Goal: Check status: Check status

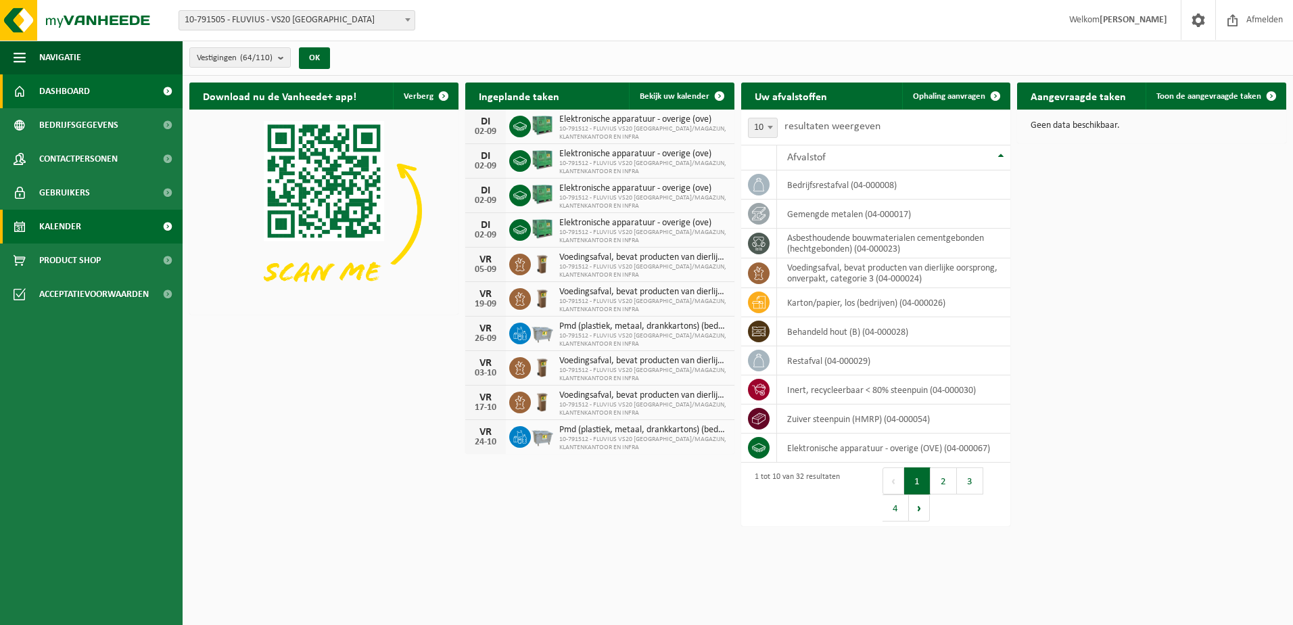
click at [67, 224] on span "Kalender" at bounding box center [60, 227] width 42 height 34
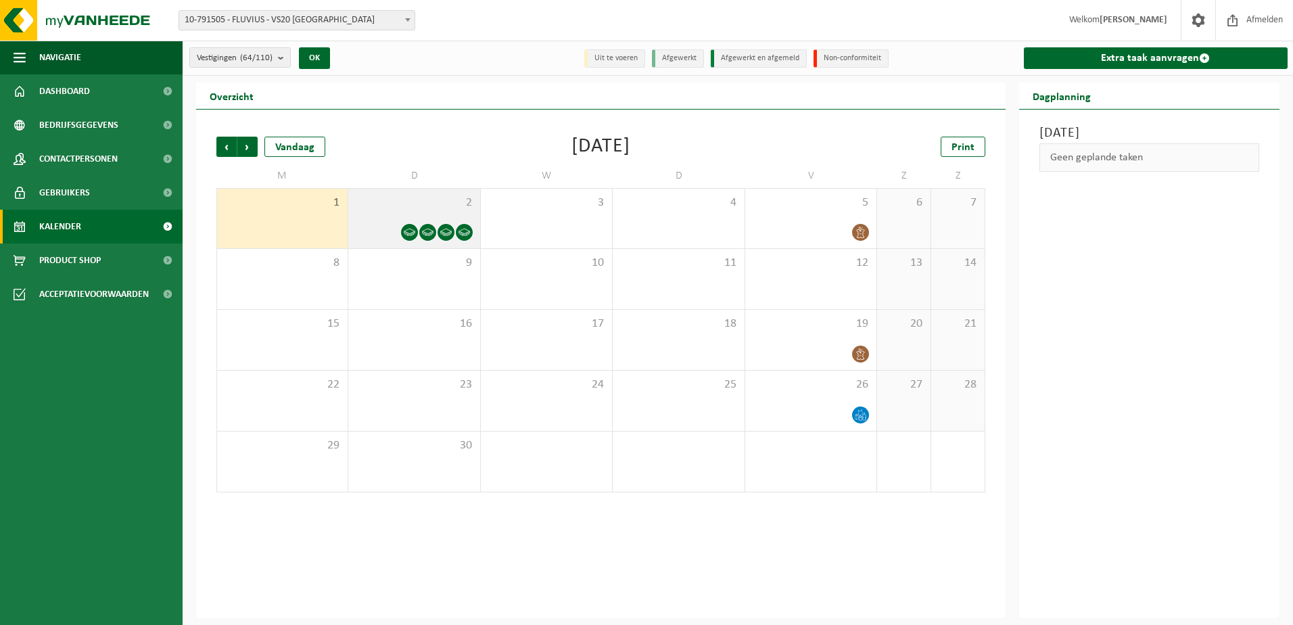
click at [406, 227] on icon at bounding box center [410, 233] width 12 height 12
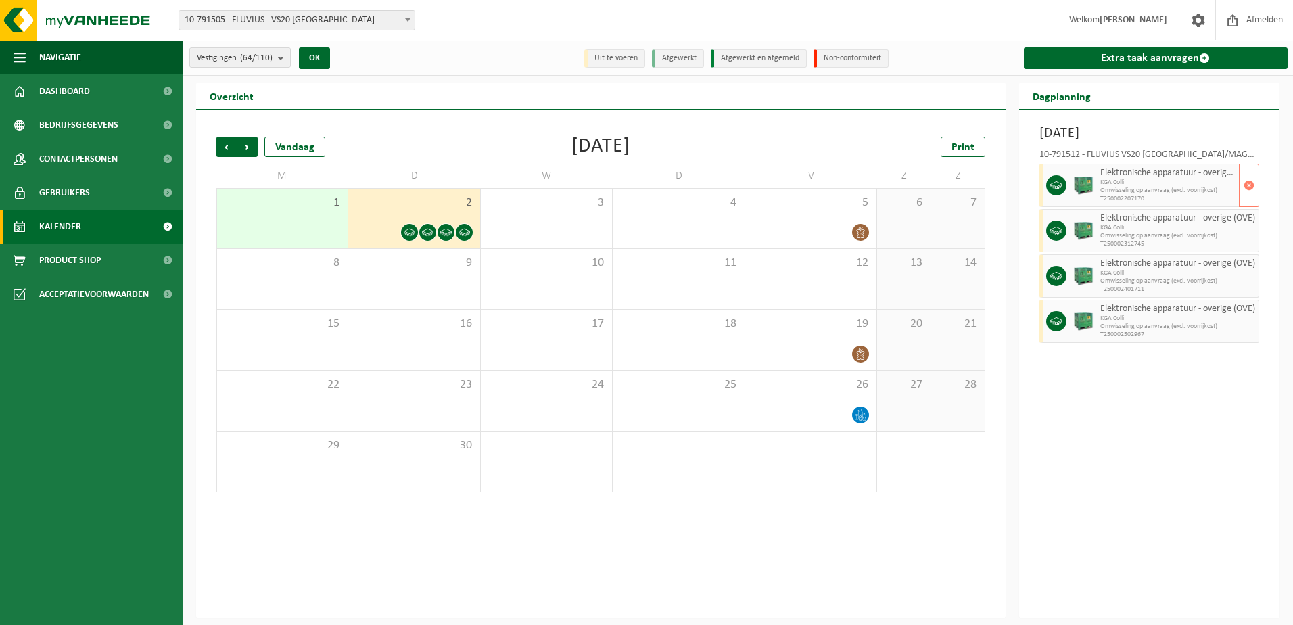
click at [1150, 183] on span "KGA Colli" at bounding box center [1169, 183] width 136 height 8
click at [1249, 184] on span "button" at bounding box center [1249, 185] width 11 height 27
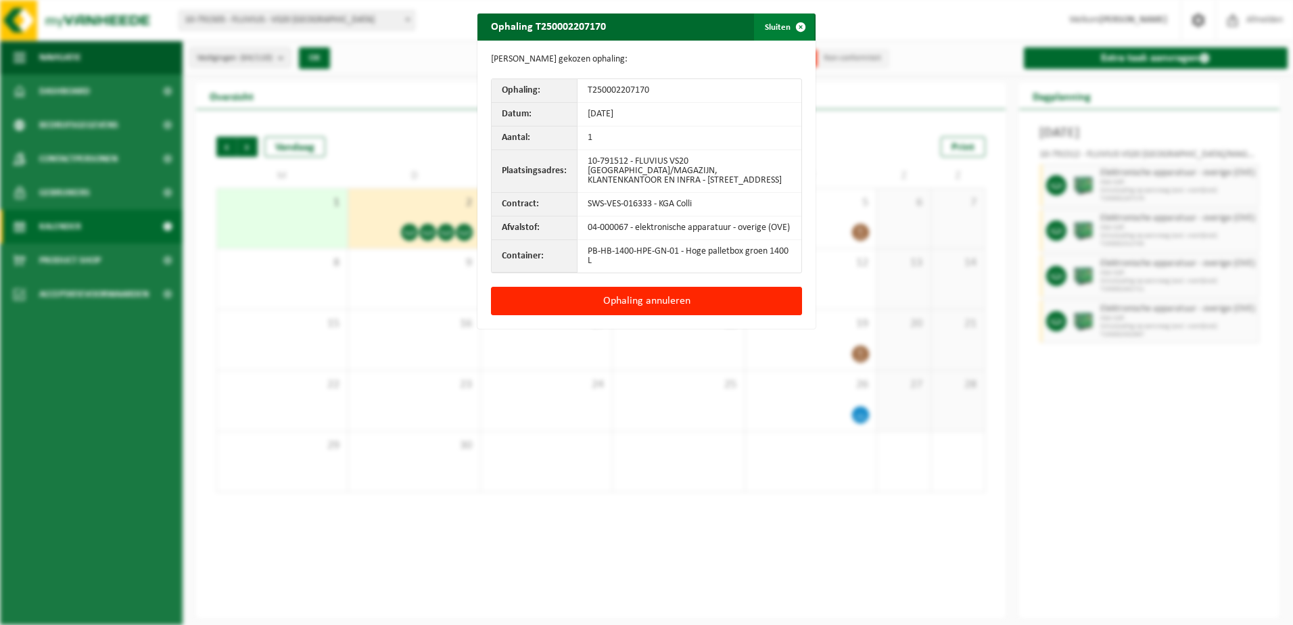
click at [796, 26] on span "button" at bounding box center [800, 27] width 27 height 27
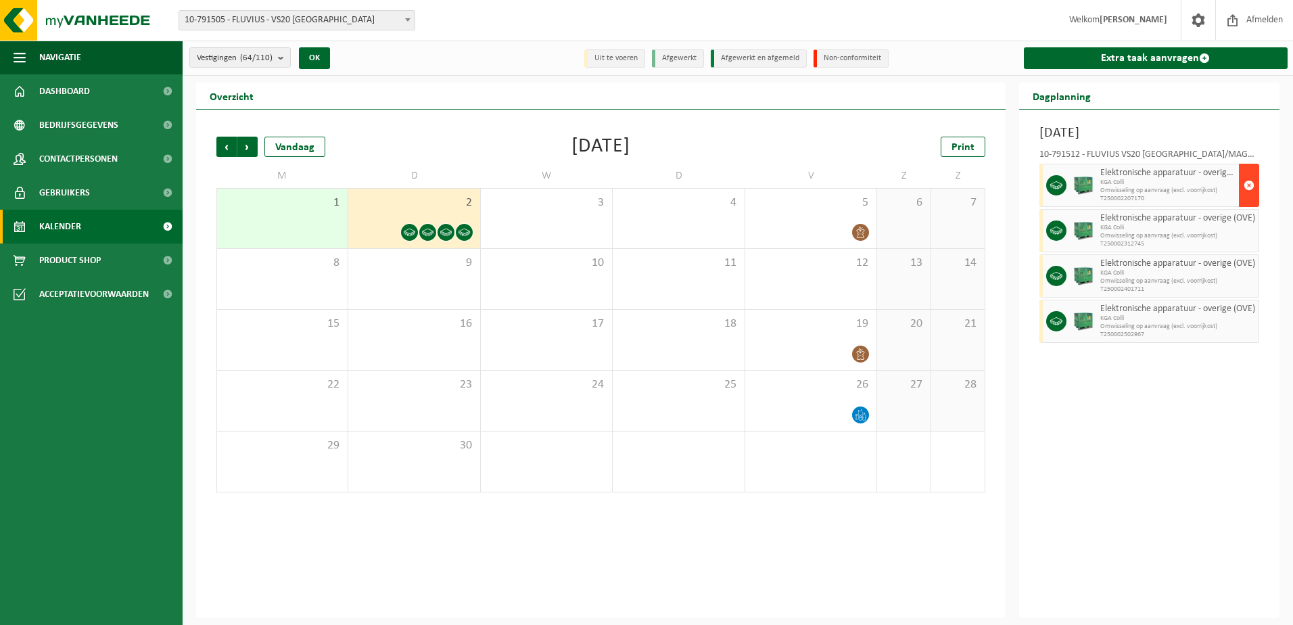
click at [1247, 183] on span "button" at bounding box center [1249, 185] width 11 height 27
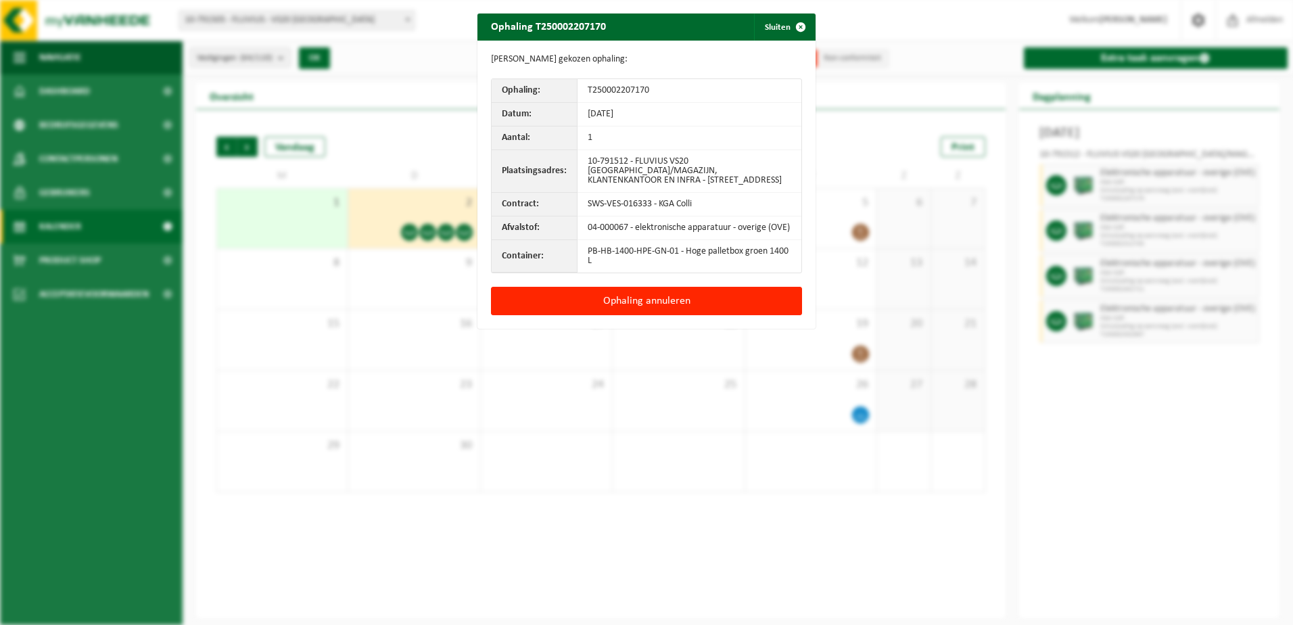
click at [1169, 468] on div "Ophaling T250002207170 Sluiten Gegevens gekozen ophaling: Ophaling: T2500022071…" at bounding box center [646, 312] width 1293 height 625
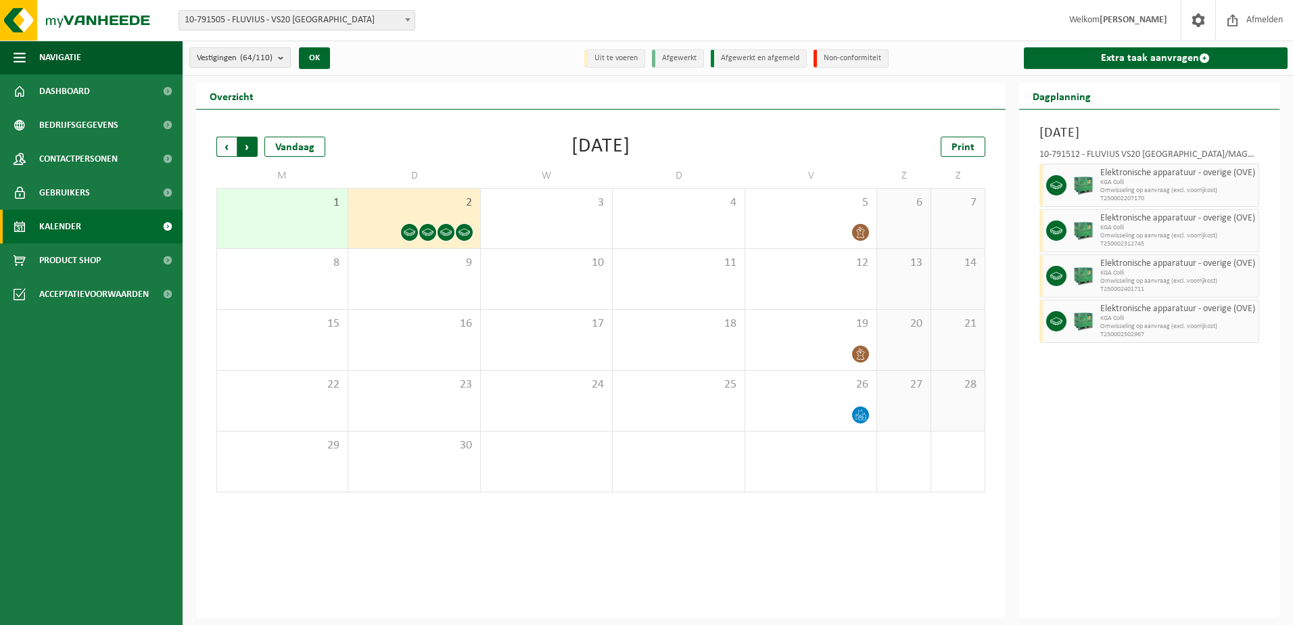
click at [223, 143] on span "Vorige" at bounding box center [226, 147] width 20 height 20
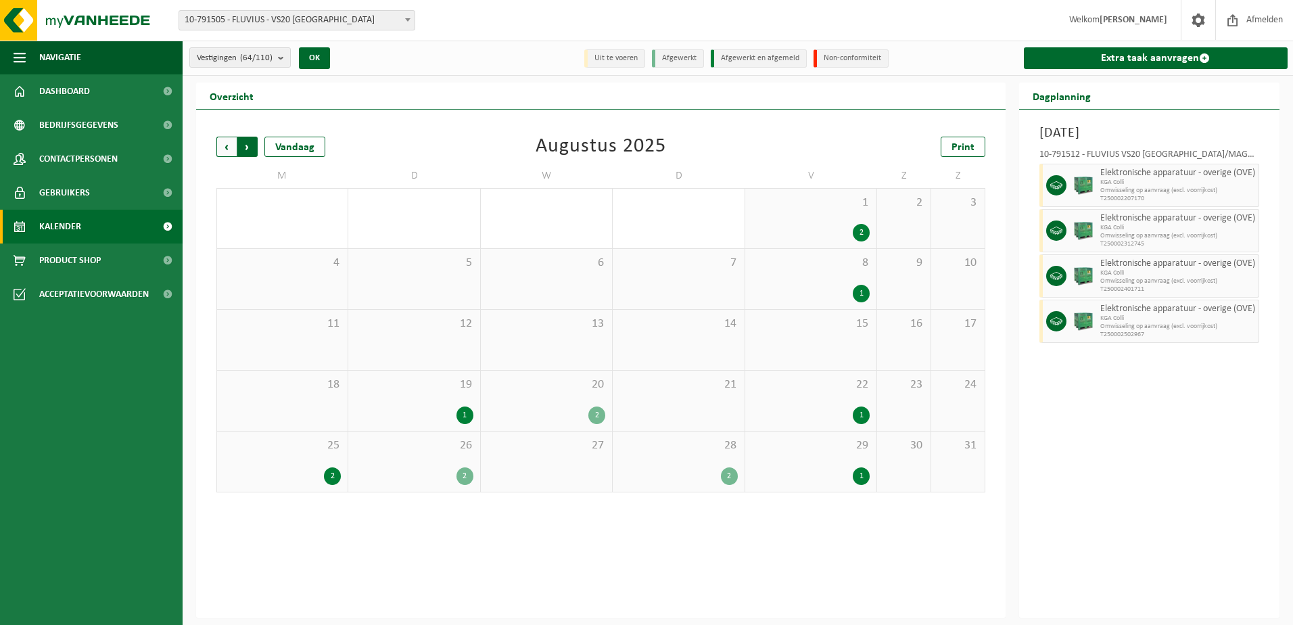
click at [226, 148] on span "Vorige" at bounding box center [226, 147] width 20 height 20
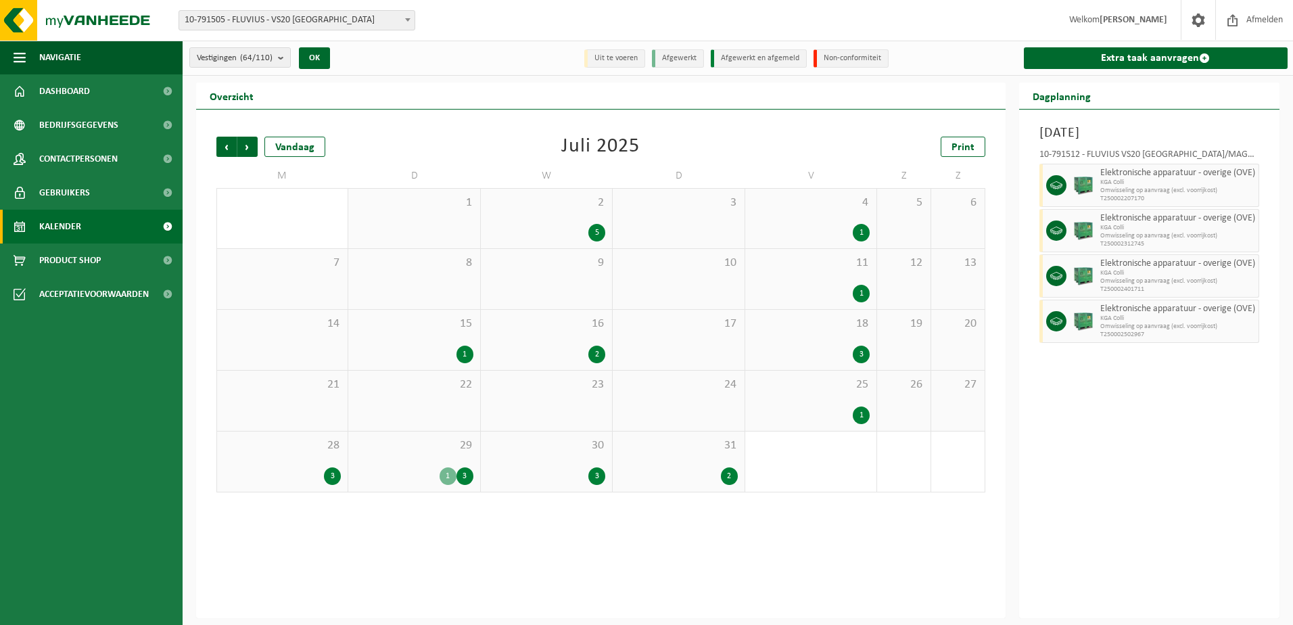
click at [226, 148] on span "Vorige" at bounding box center [226, 147] width 20 height 20
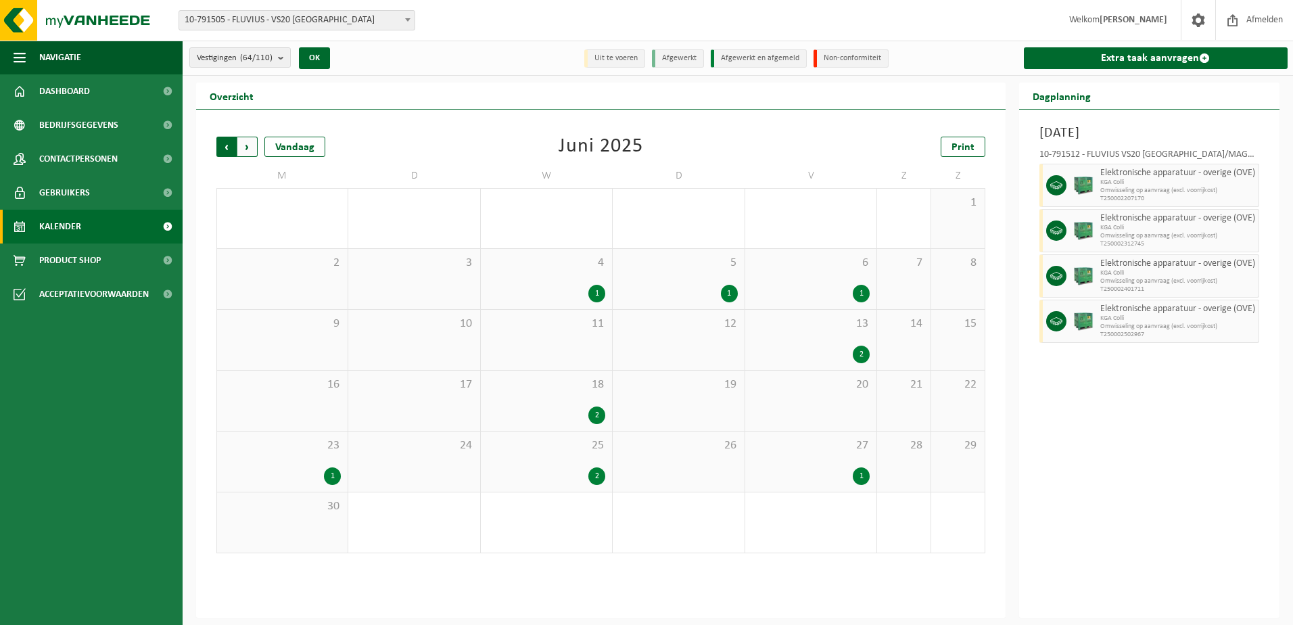
click at [247, 145] on span "Volgende" at bounding box center [247, 147] width 20 height 20
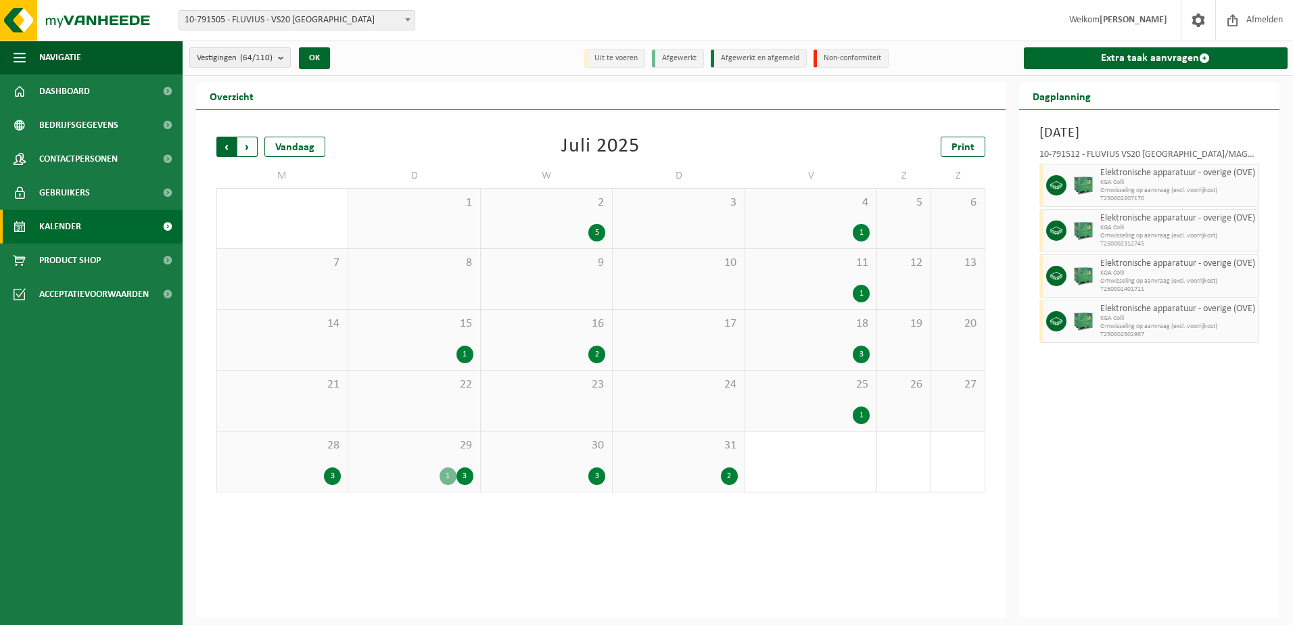
click at [247, 147] on span "Volgende" at bounding box center [247, 147] width 20 height 20
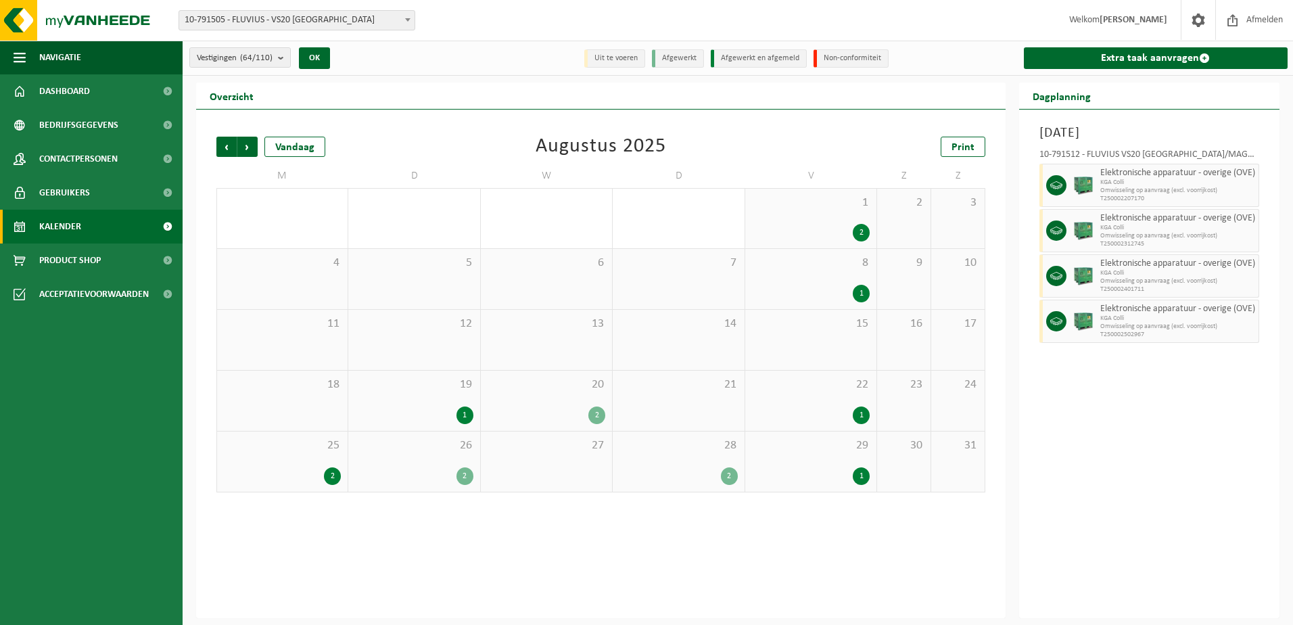
click at [329, 476] on div "2" at bounding box center [332, 476] width 17 height 18
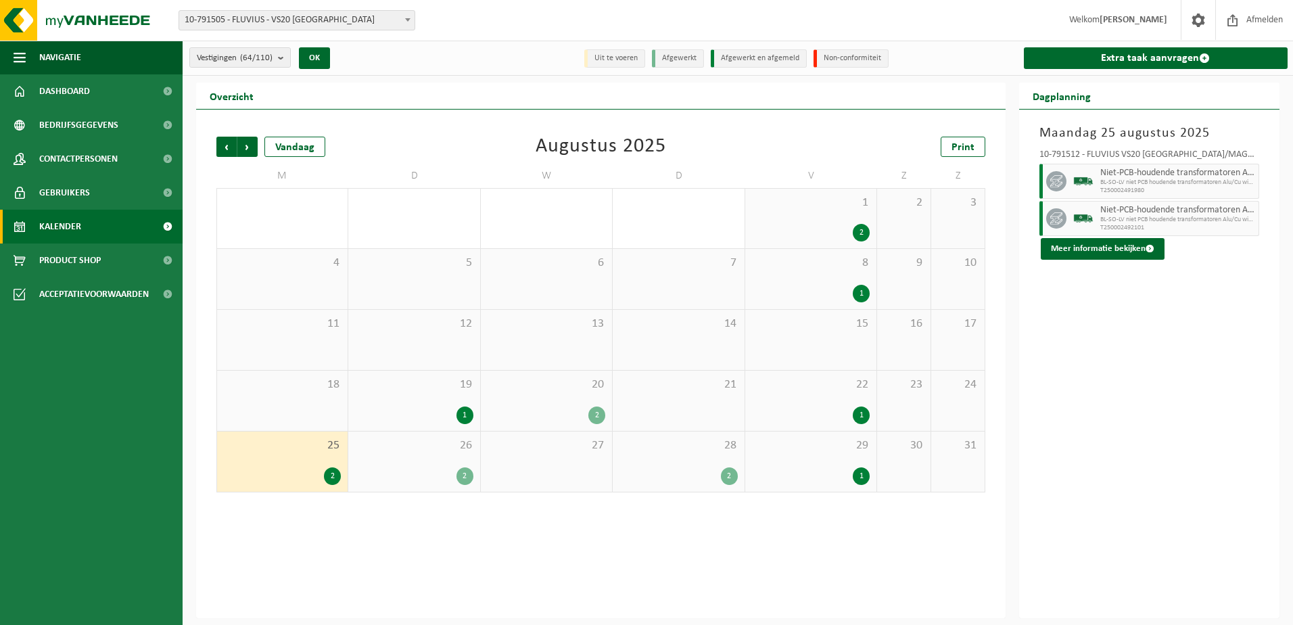
click at [469, 472] on div "2" at bounding box center [465, 476] width 17 height 18
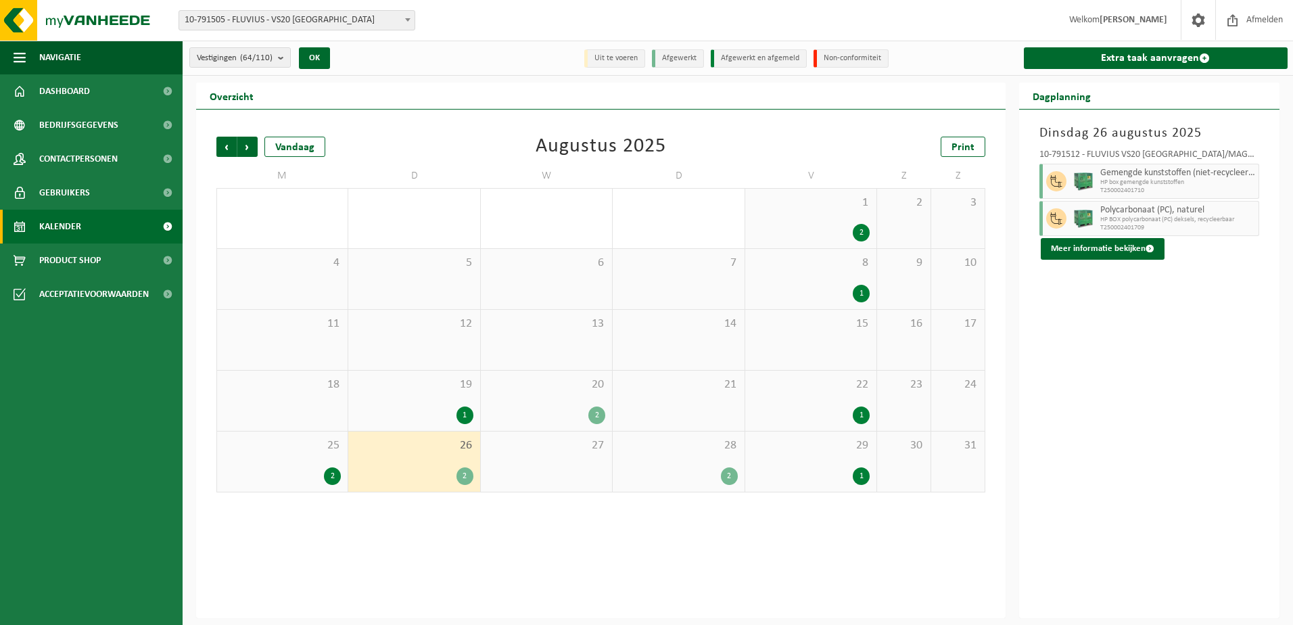
click at [725, 471] on div "2" at bounding box center [729, 476] width 17 height 18
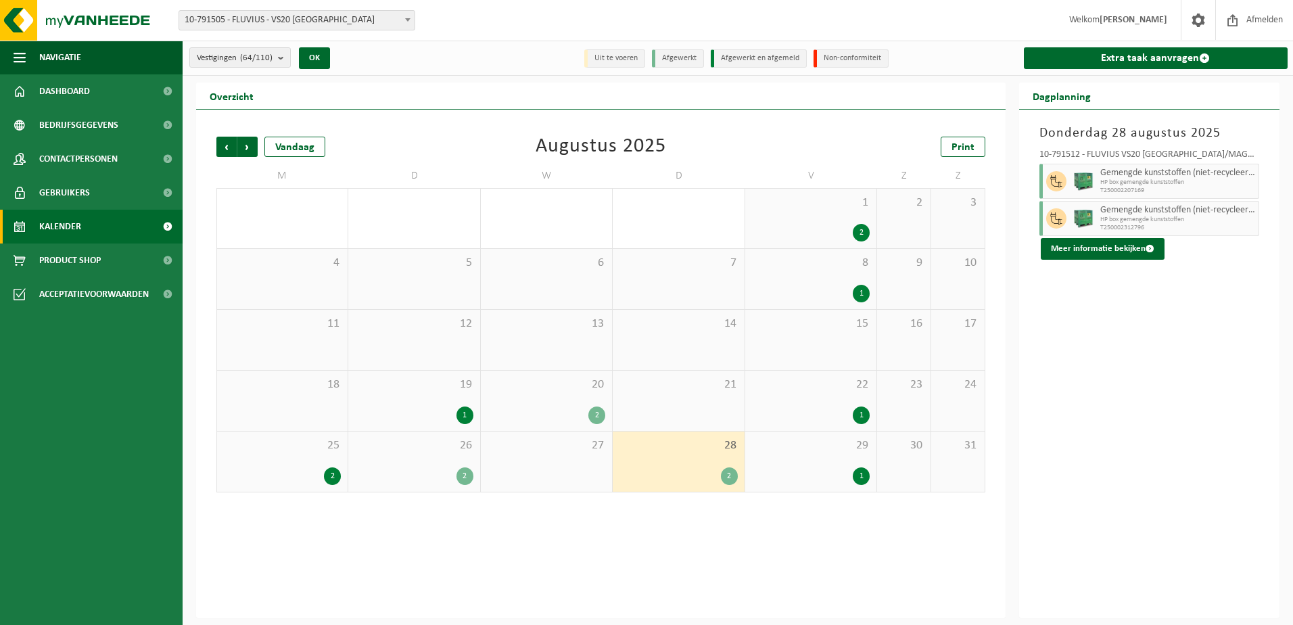
click at [863, 473] on div "1" at bounding box center [861, 476] width 17 height 18
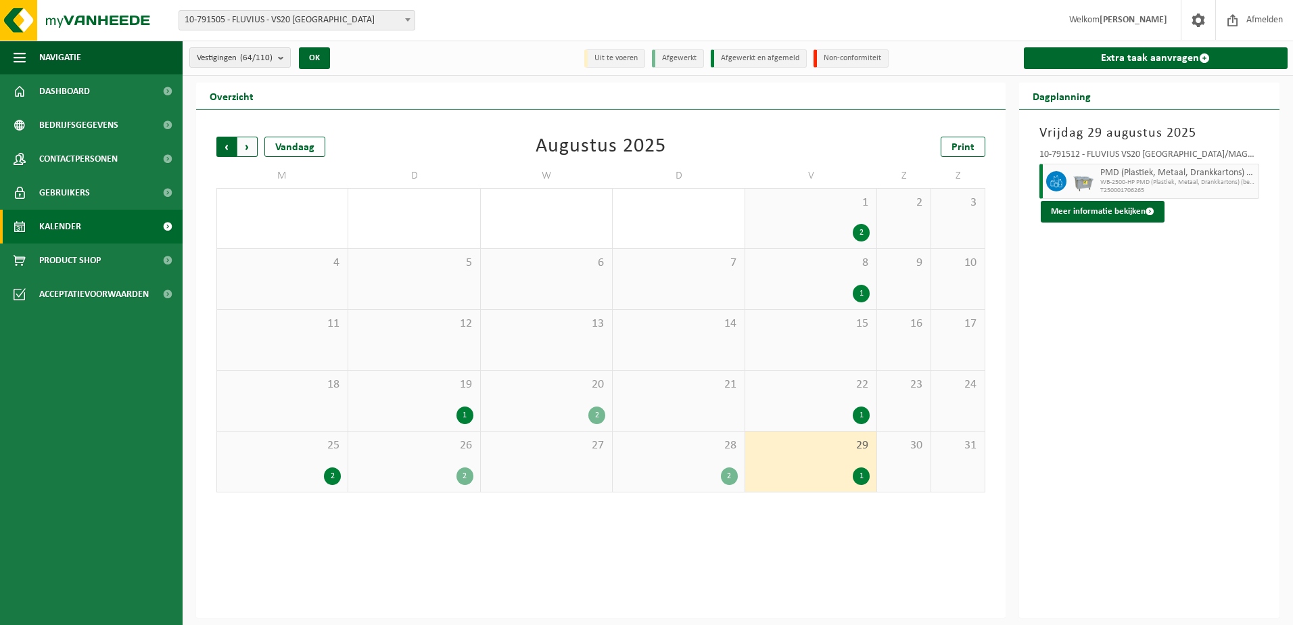
click at [244, 148] on span "Volgende" at bounding box center [247, 147] width 20 height 20
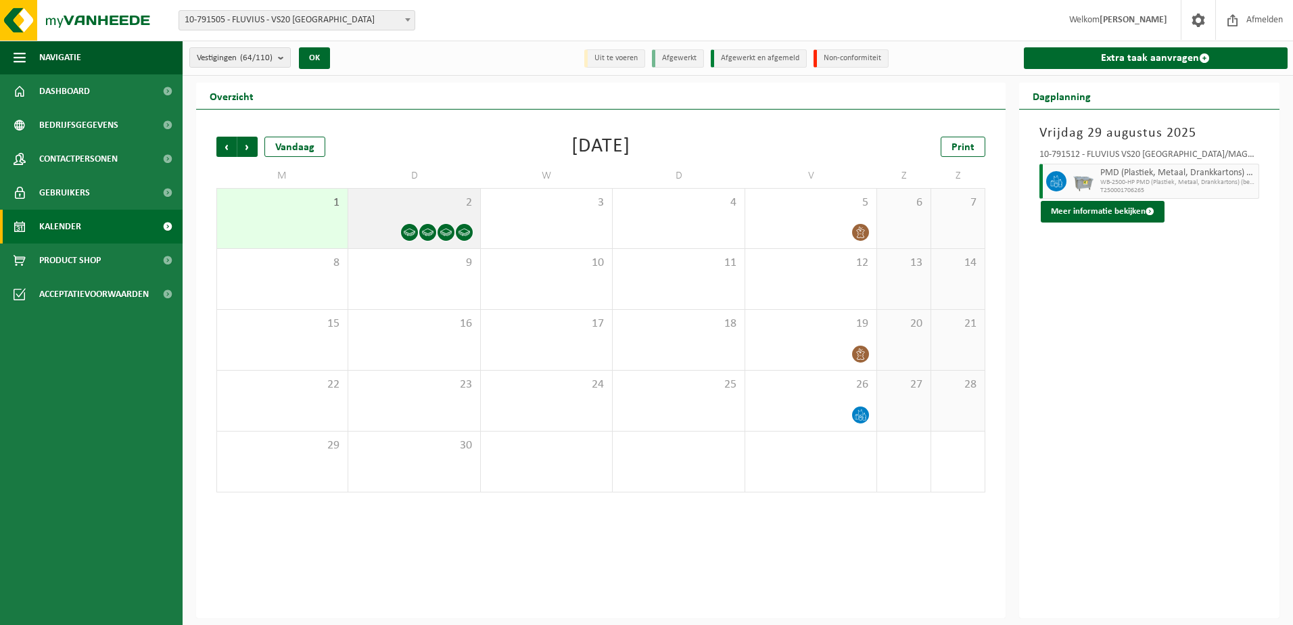
click at [463, 233] on icon at bounding box center [465, 232] width 12 height 7
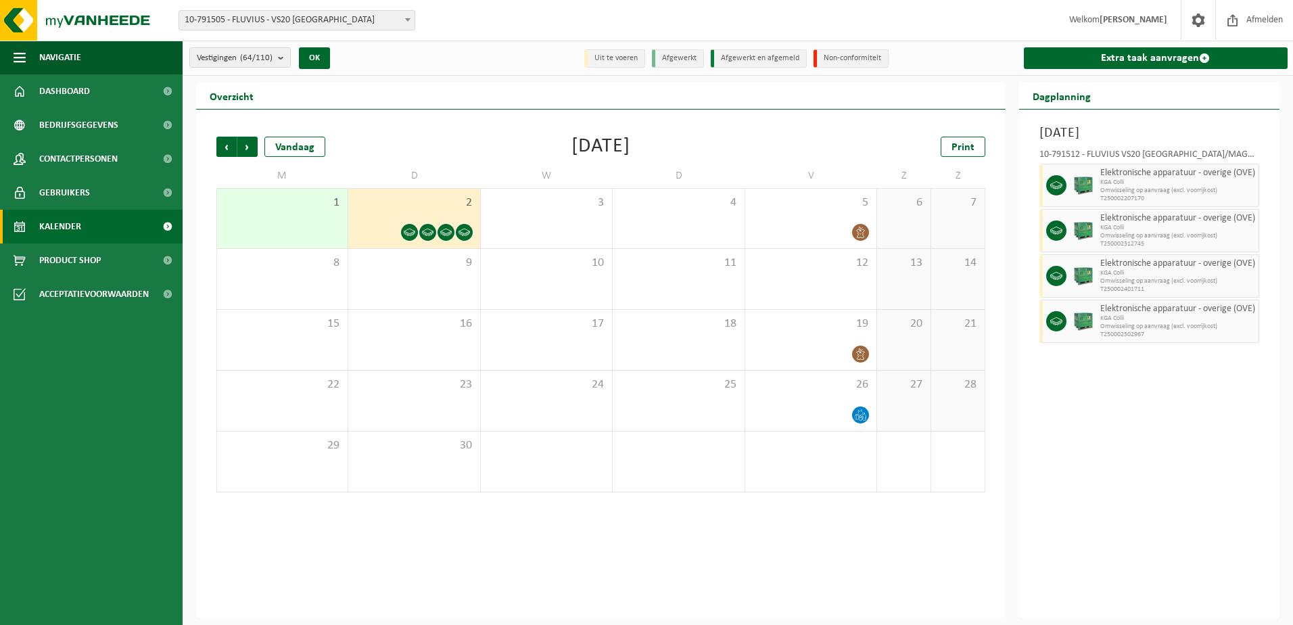
click at [427, 229] on icon at bounding box center [428, 233] width 12 height 12
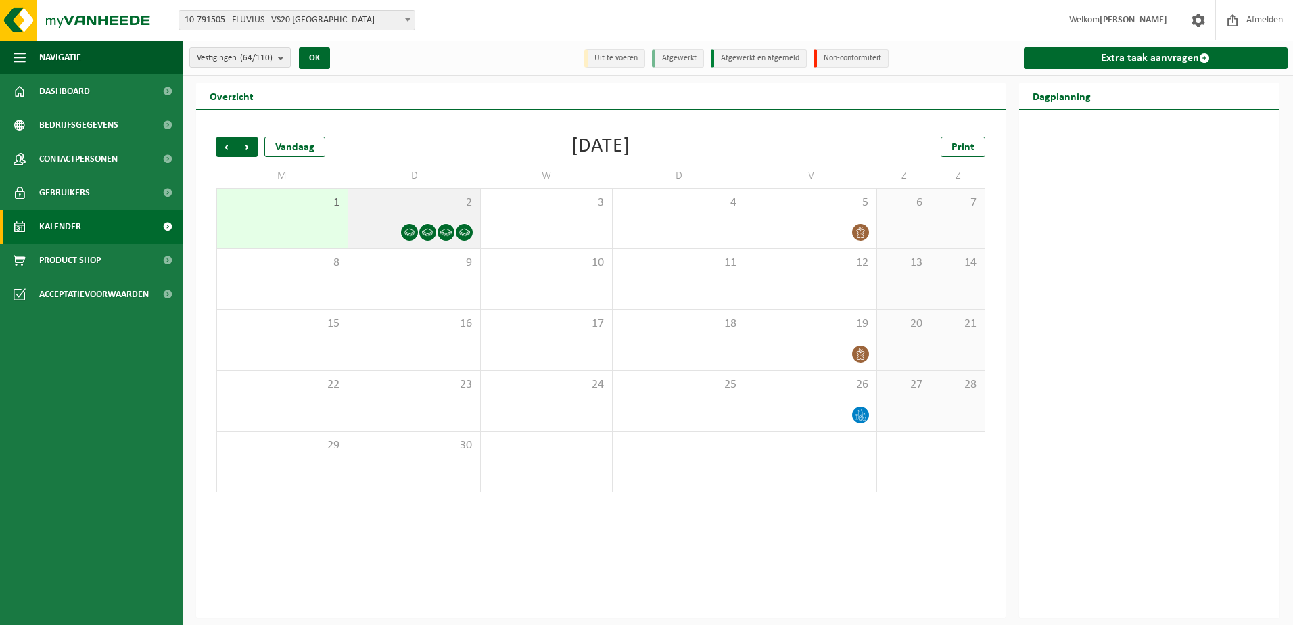
click at [407, 229] on icon at bounding box center [410, 232] width 12 height 7
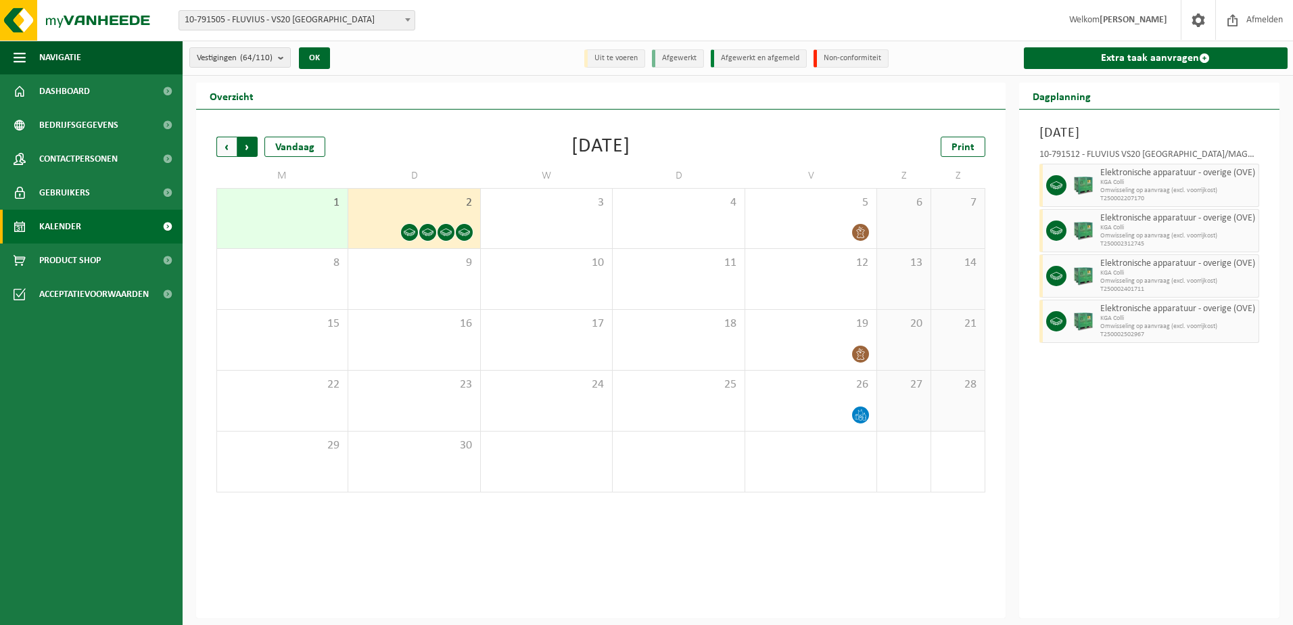
click at [229, 147] on span "Vorige" at bounding box center [226, 147] width 20 height 20
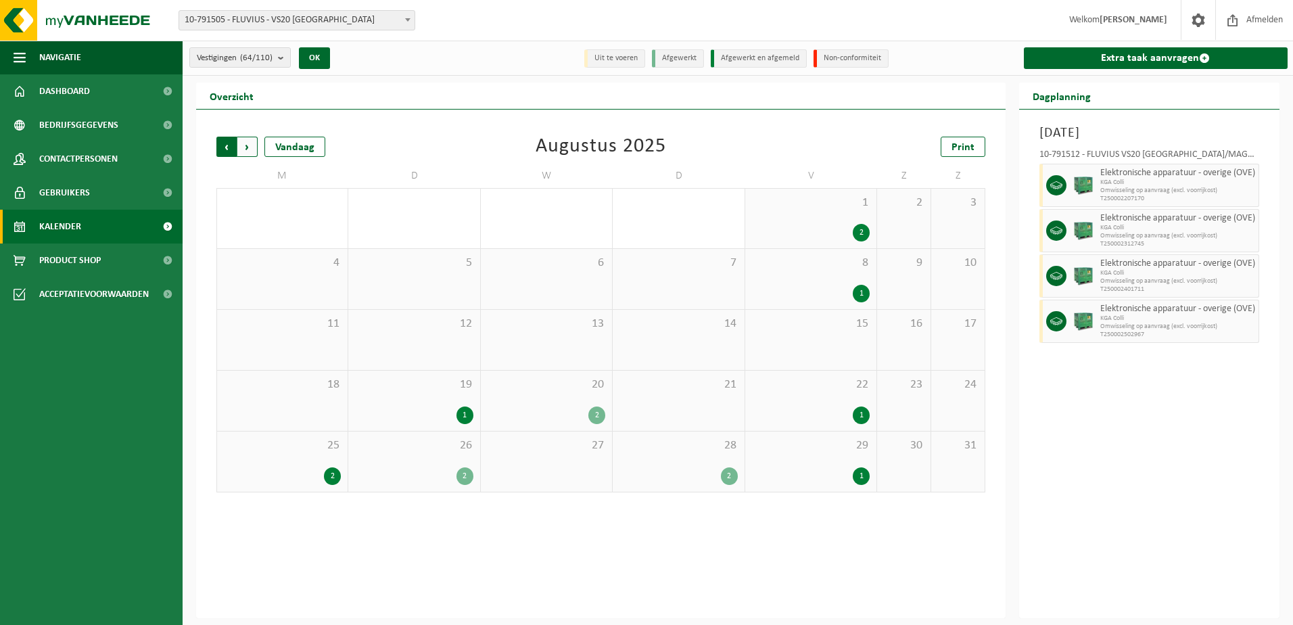
click at [245, 145] on span "Volgende" at bounding box center [247, 147] width 20 height 20
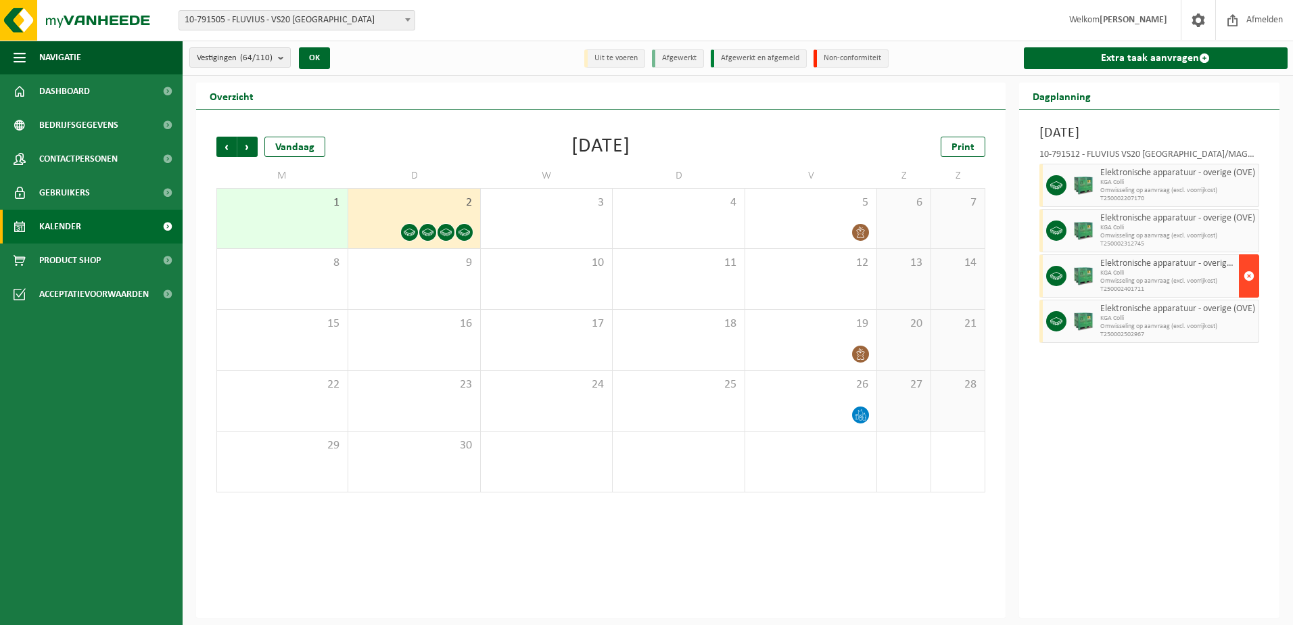
click at [1250, 276] on span "button" at bounding box center [1249, 275] width 11 height 27
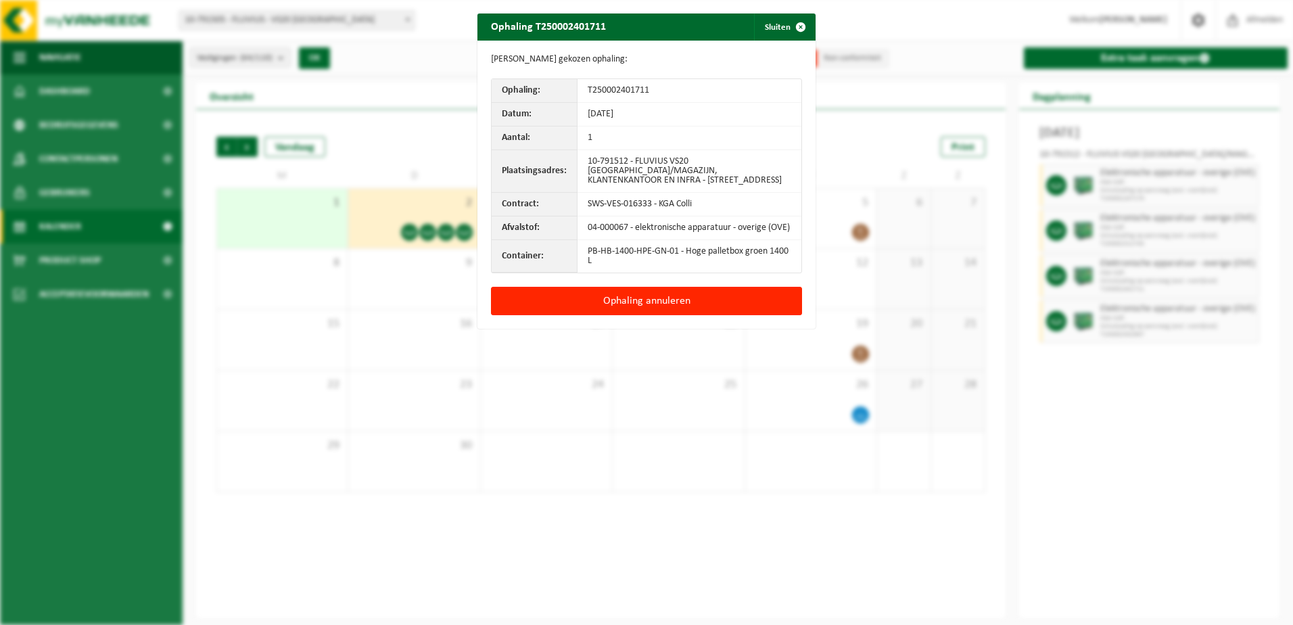
click at [1232, 413] on div "Ophaling T250002401711 Sluiten Gegevens gekozen ophaling: Ophaling: T2500024017…" at bounding box center [646, 312] width 1293 height 625
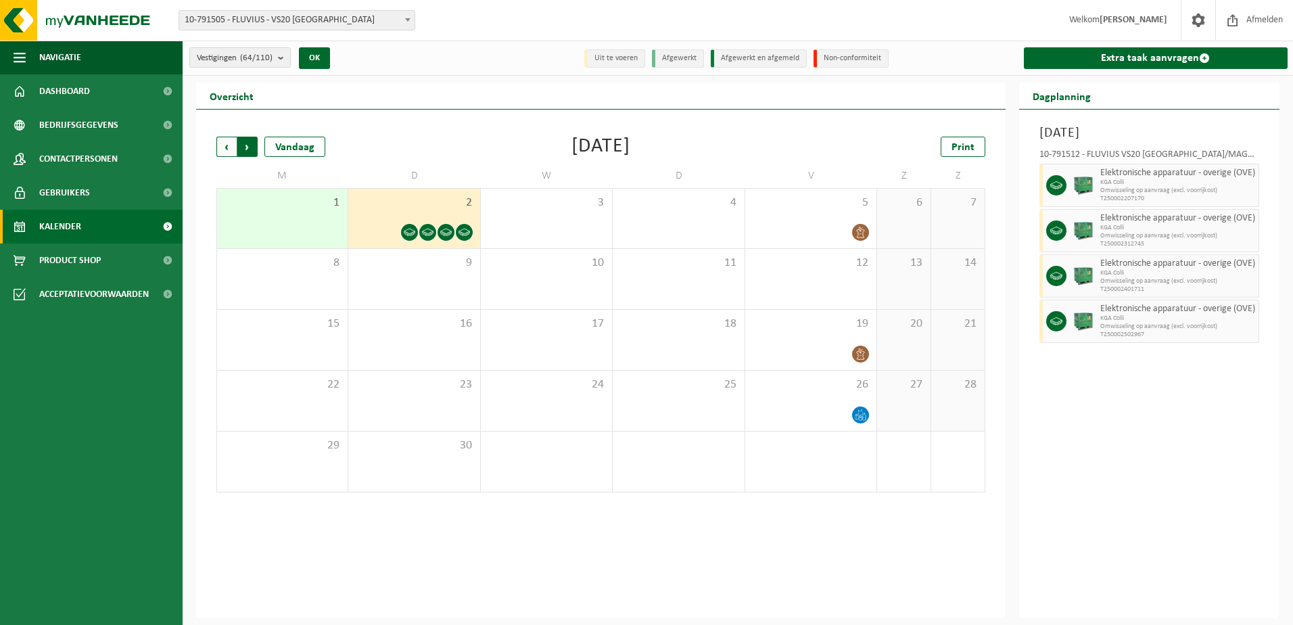
click at [229, 146] on span "Vorige" at bounding box center [226, 147] width 20 height 20
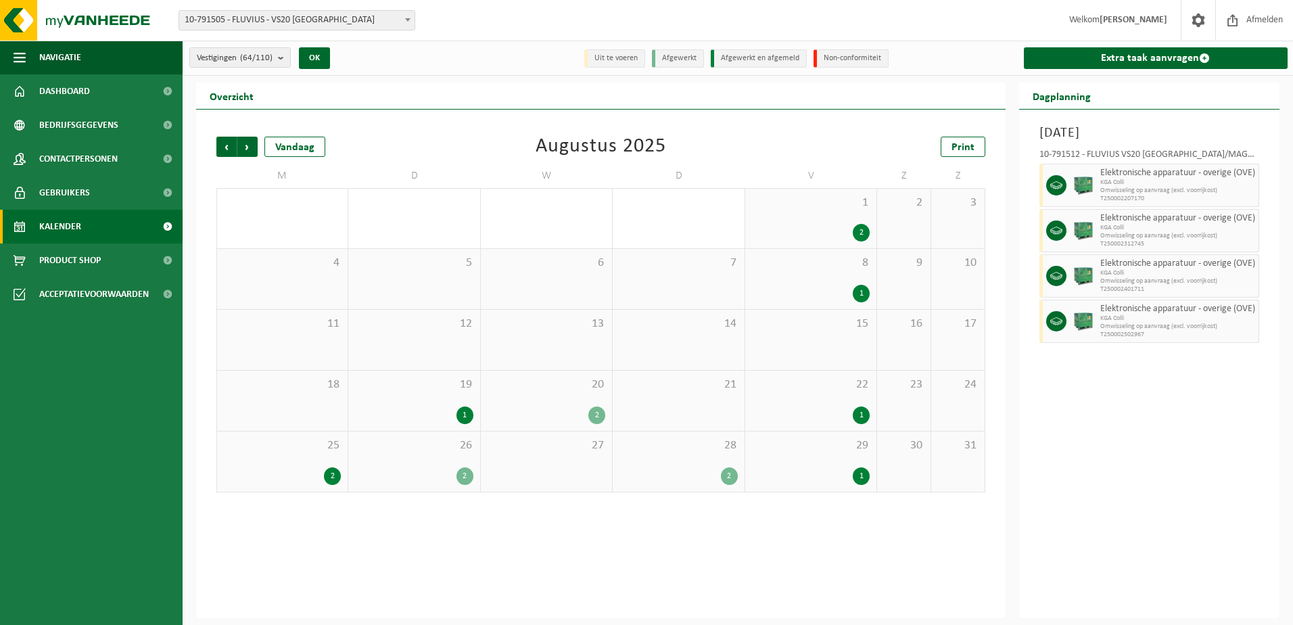
click at [463, 474] on div "2" at bounding box center [465, 476] width 17 height 18
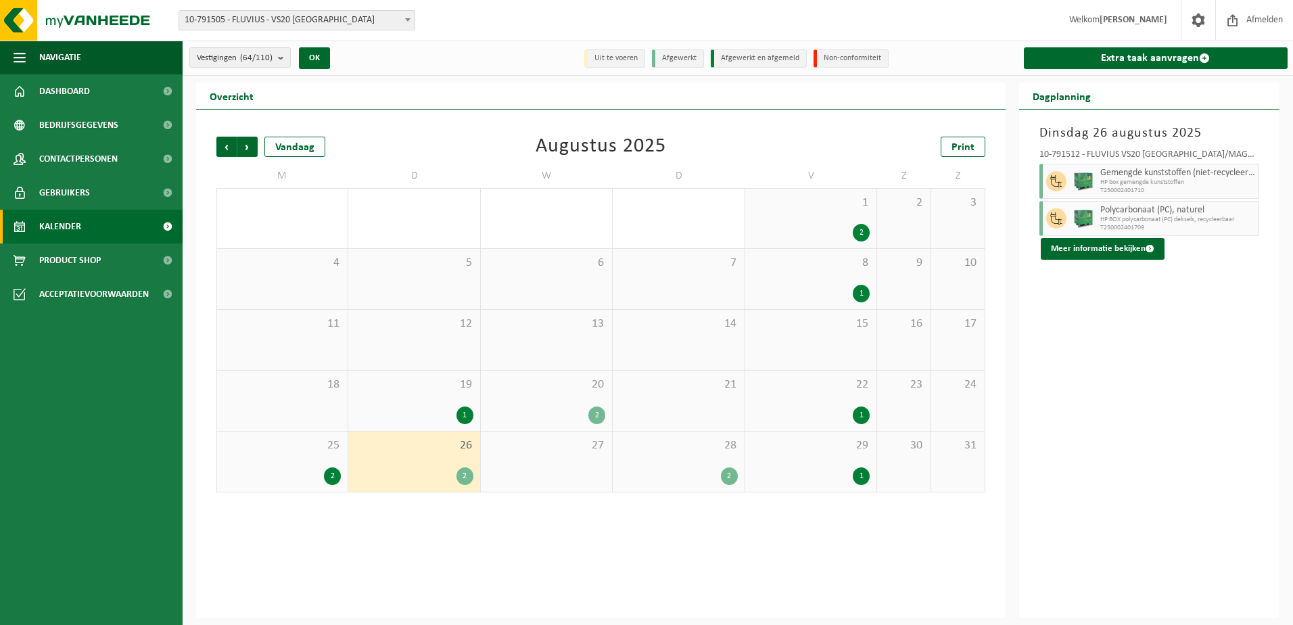
click at [327, 475] on div "2" at bounding box center [332, 476] width 17 height 18
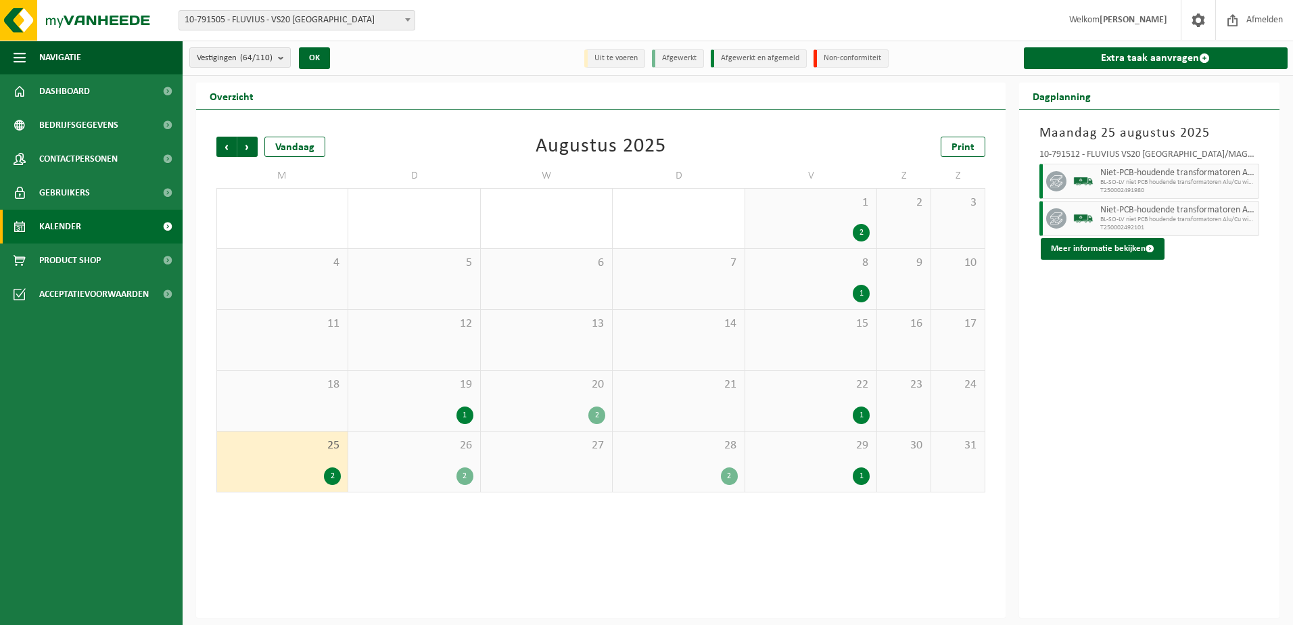
click at [466, 473] on div "2" at bounding box center [465, 476] width 17 height 18
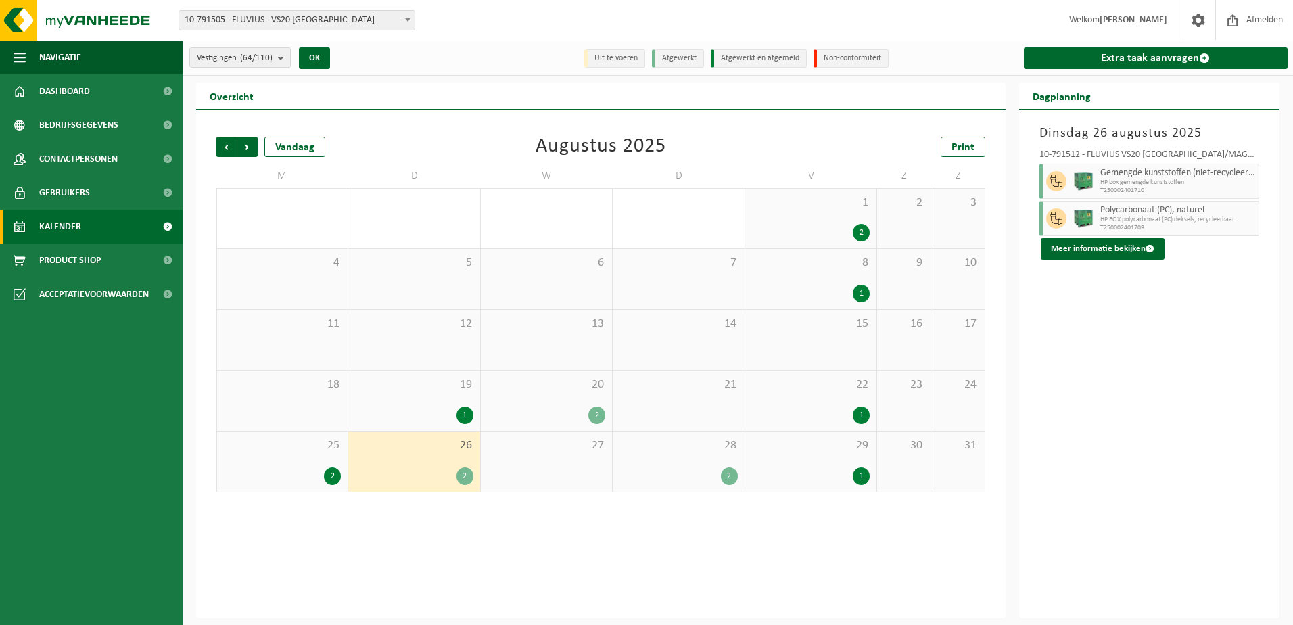
click at [731, 478] on div "2" at bounding box center [729, 476] width 17 height 18
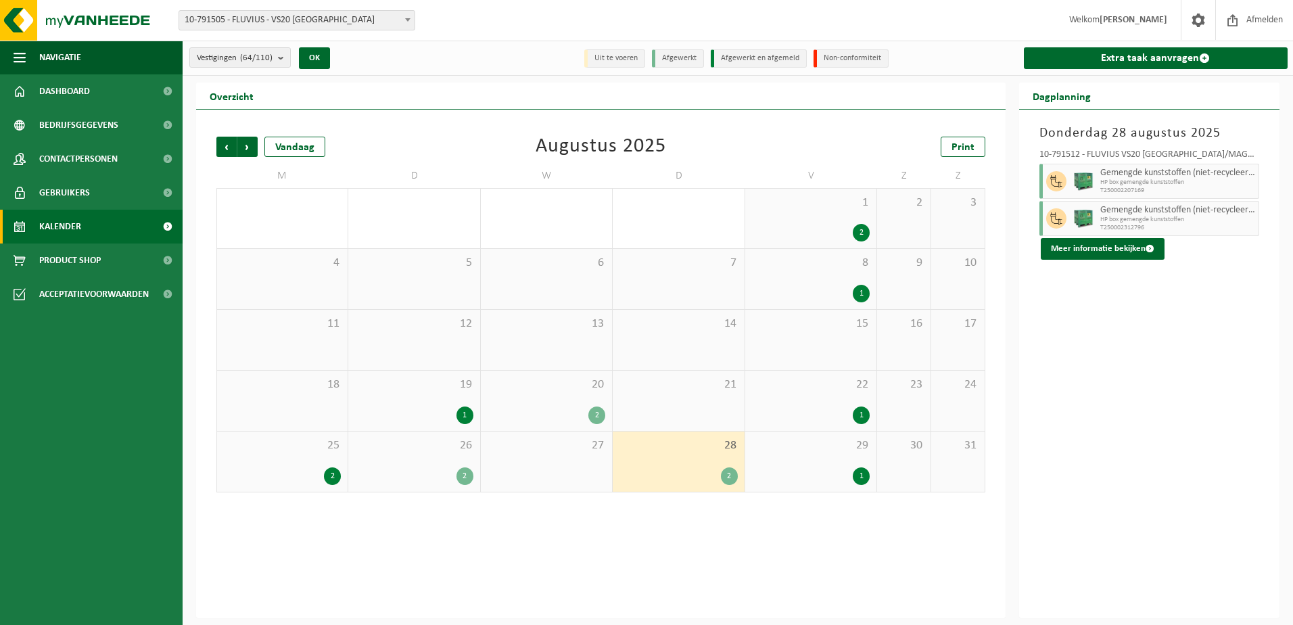
click at [463, 473] on div "2" at bounding box center [465, 476] width 17 height 18
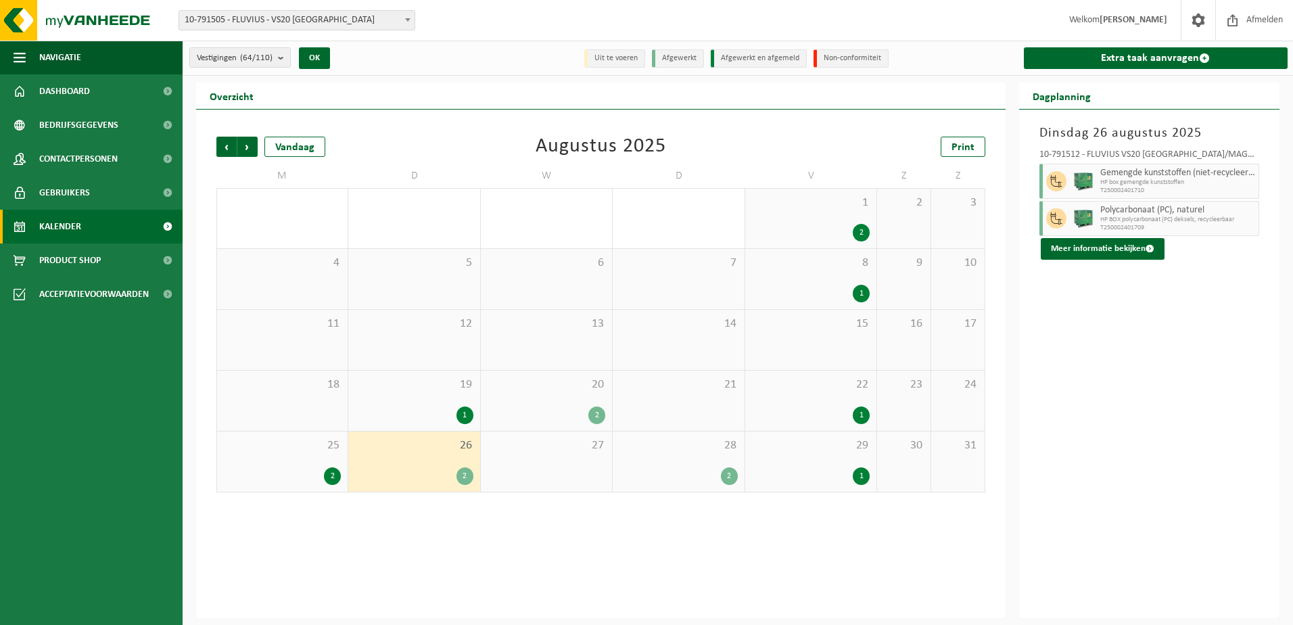
click at [730, 474] on div "2" at bounding box center [729, 476] width 17 height 18
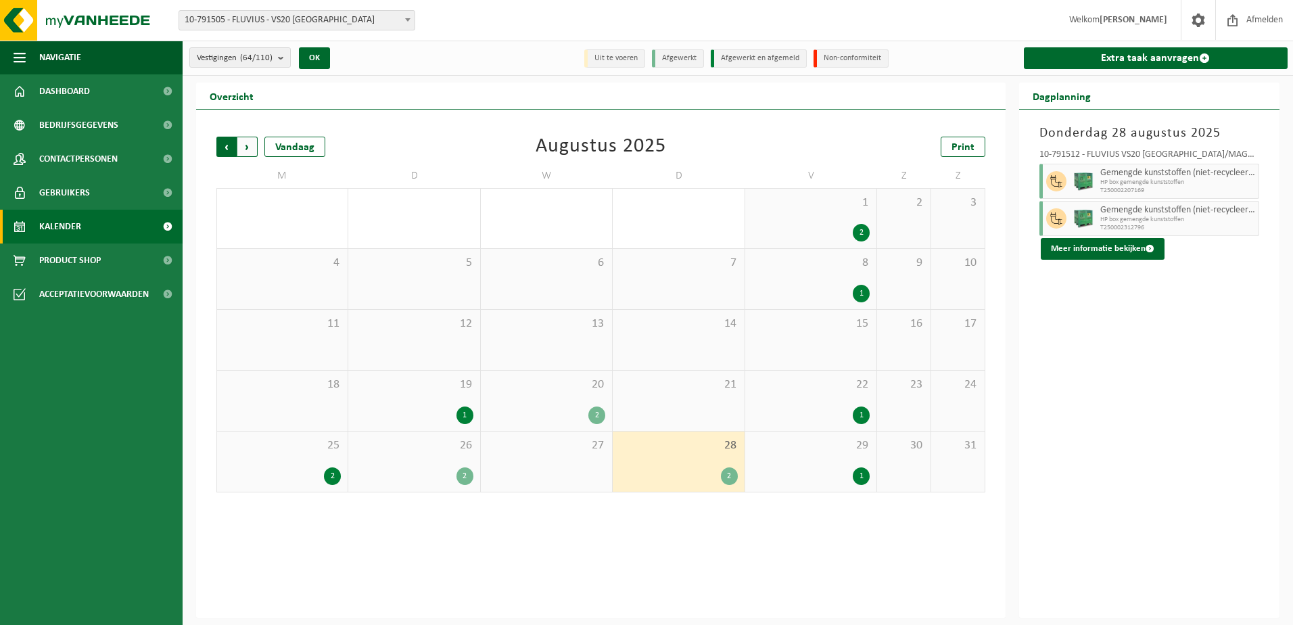
click at [246, 143] on span "Volgende" at bounding box center [247, 147] width 20 height 20
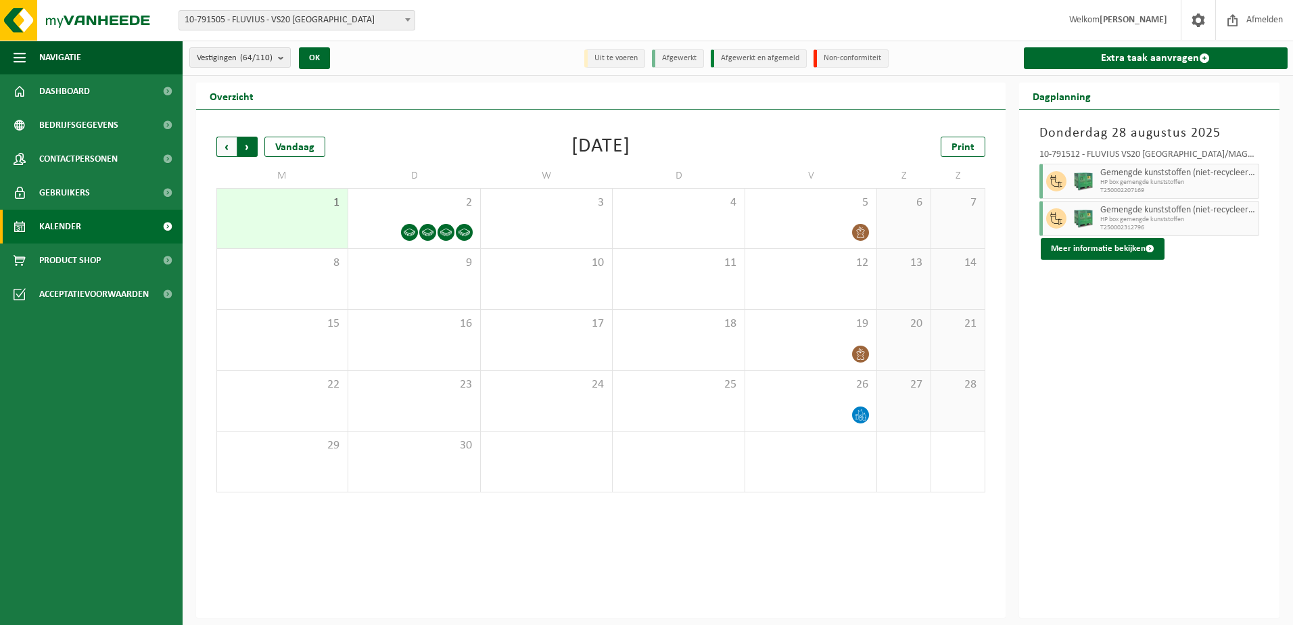
click at [225, 141] on span "Vorige" at bounding box center [226, 147] width 20 height 20
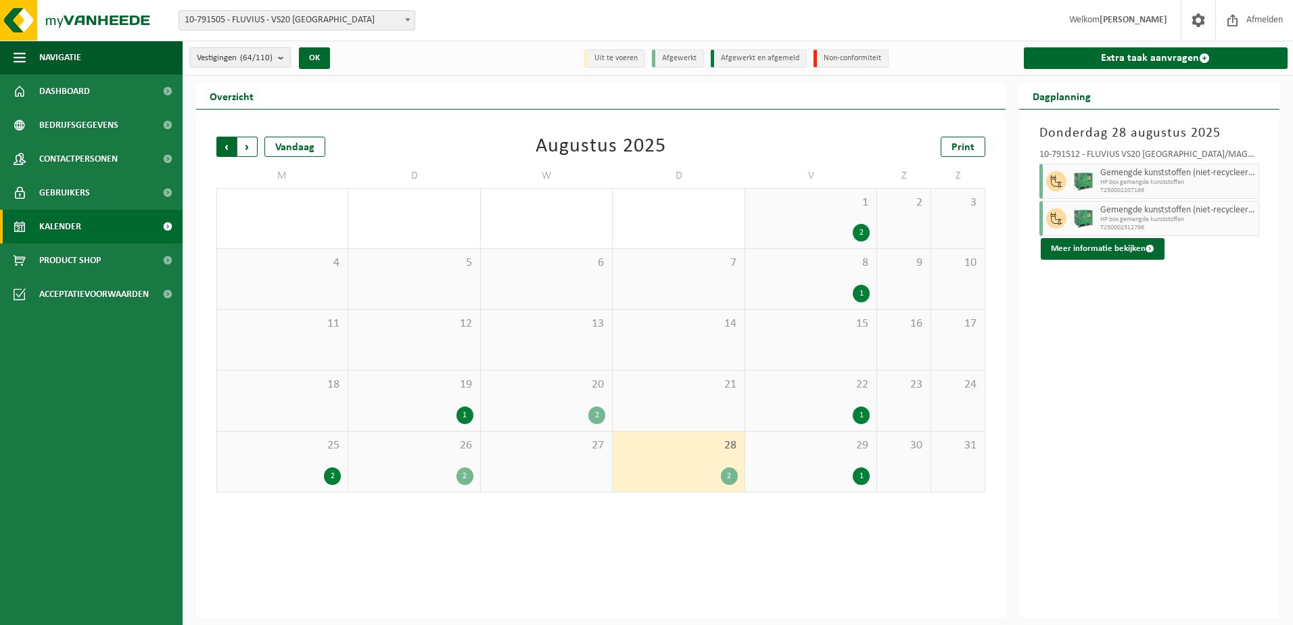
click at [246, 145] on span "Volgende" at bounding box center [247, 147] width 20 height 20
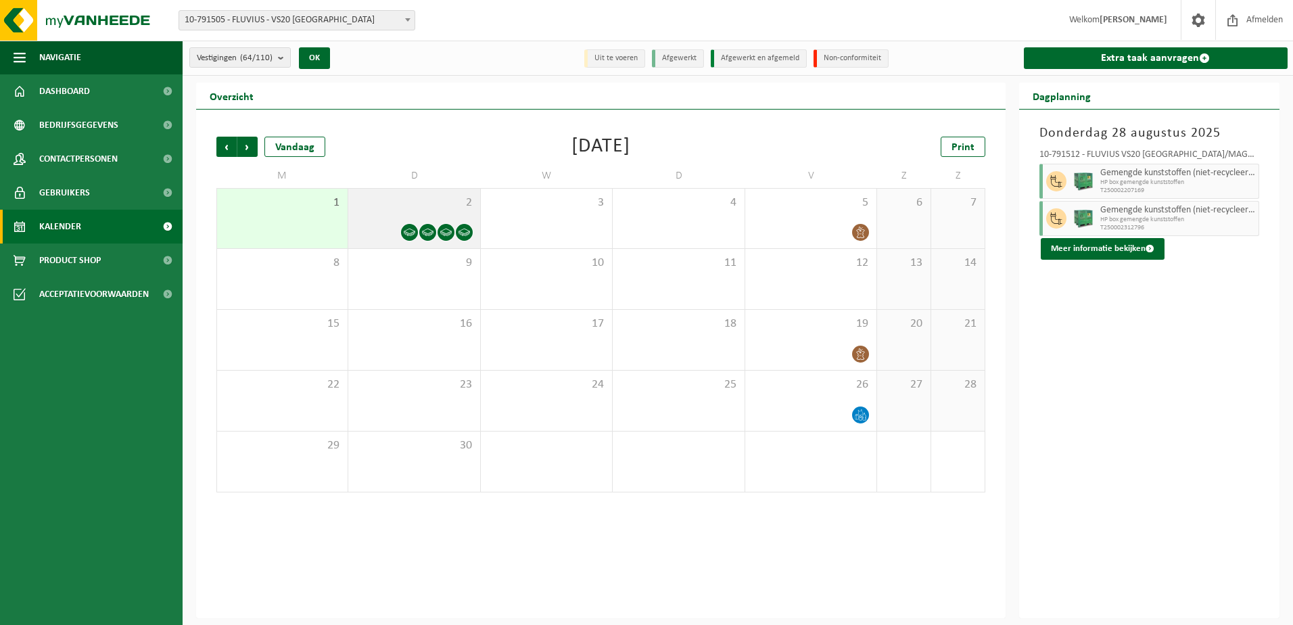
click at [411, 230] on icon at bounding box center [410, 233] width 12 height 12
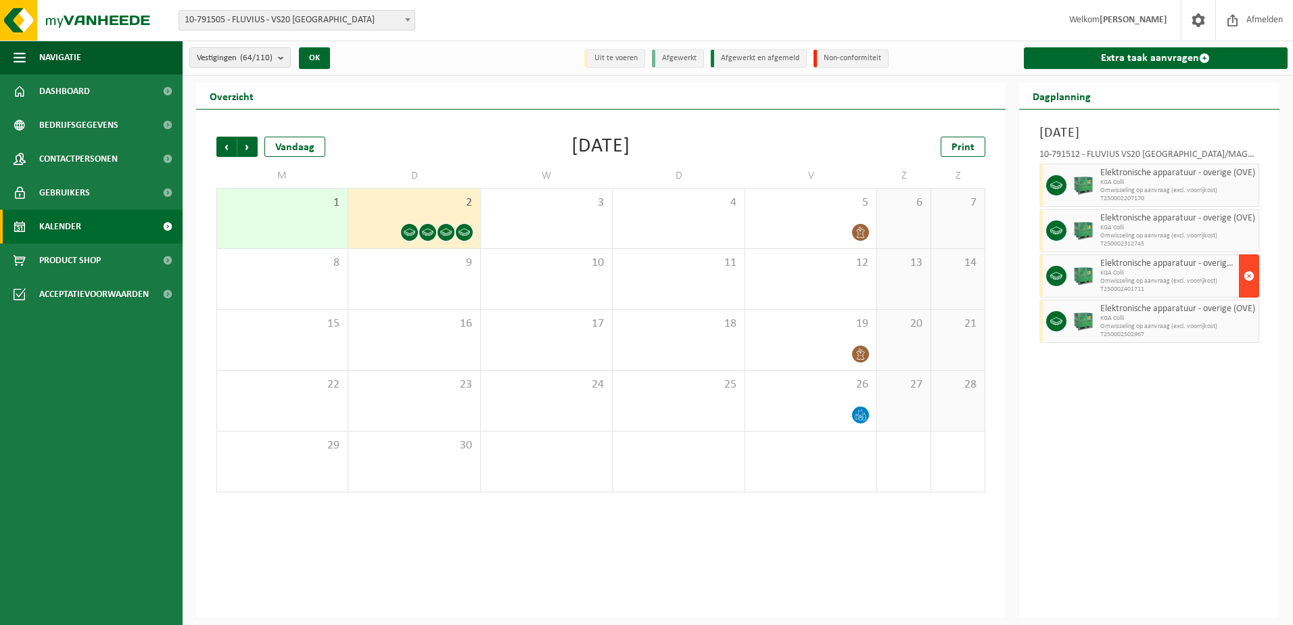
click at [1250, 275] on span "button" at bounding box center [1249, 275] width 11 height 27
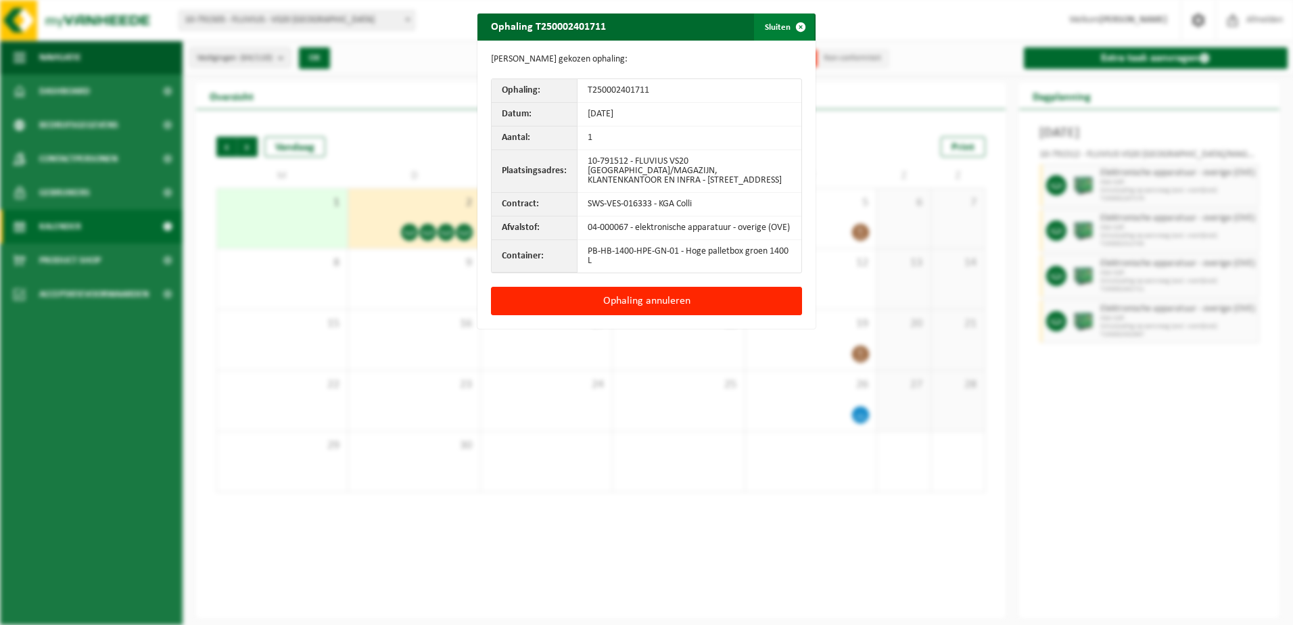
click at [798, 25] on span "button" at bounding box center [800, 27] width 27 height 27
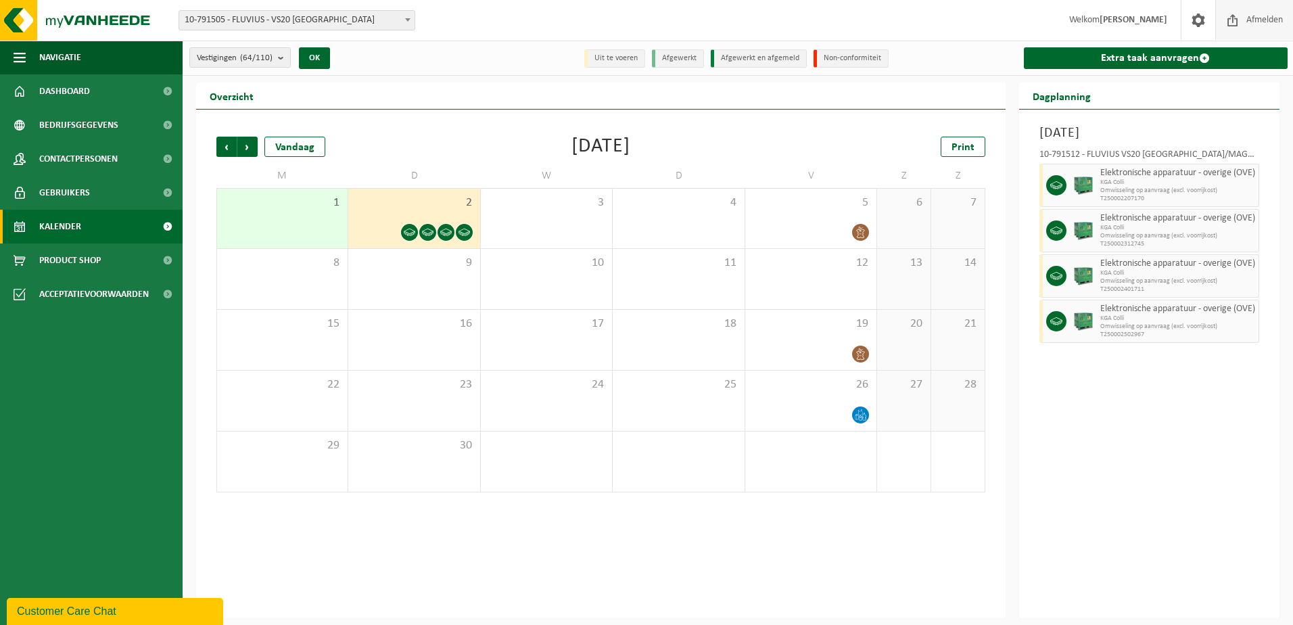
click at [1268, 19] on span "Afmelden" at bounding box center [1264, 20] width 43 height 40
